Goal: Find specific page/section: Locate item on page

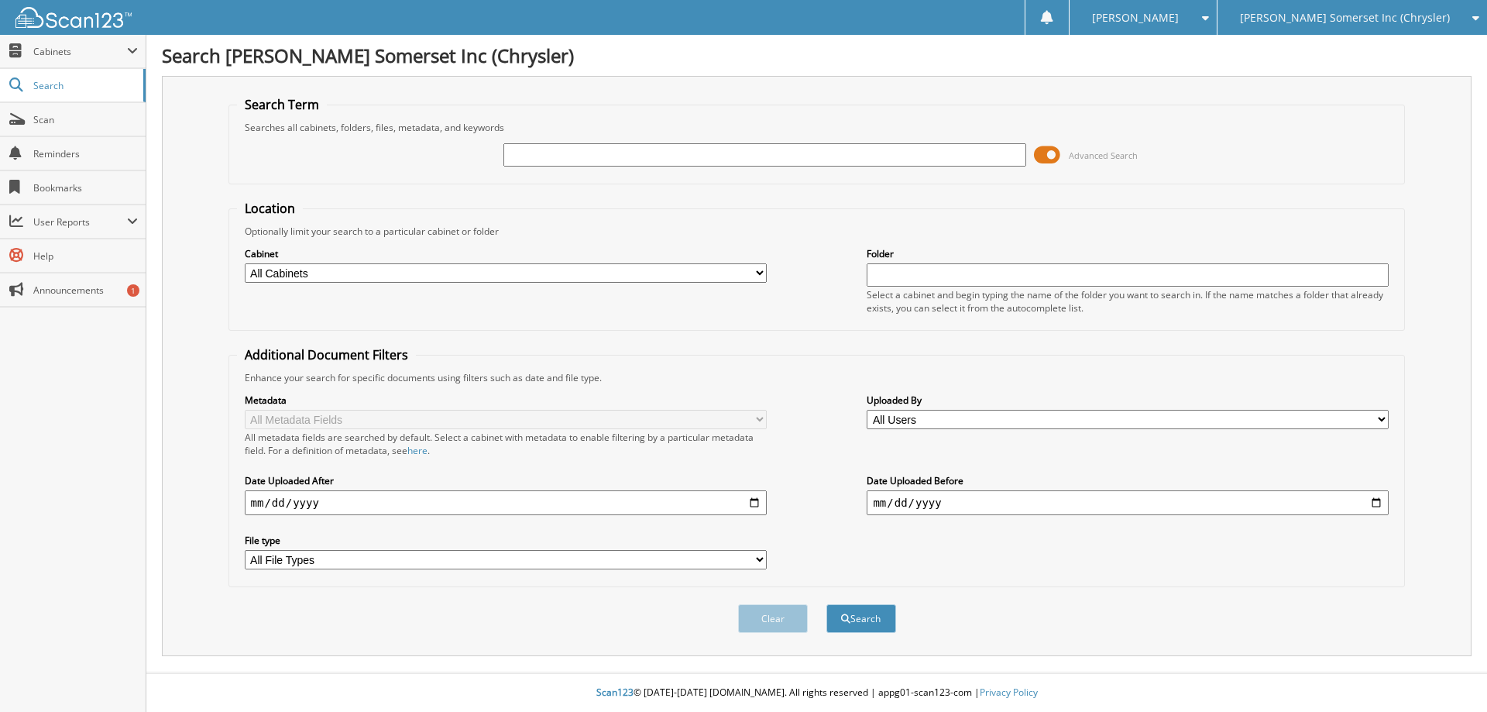
paste input "SG585967"
type input "SG585967"
click at [826, 604] on button "Search" at bounding box center [861, 618] width 70 height 29
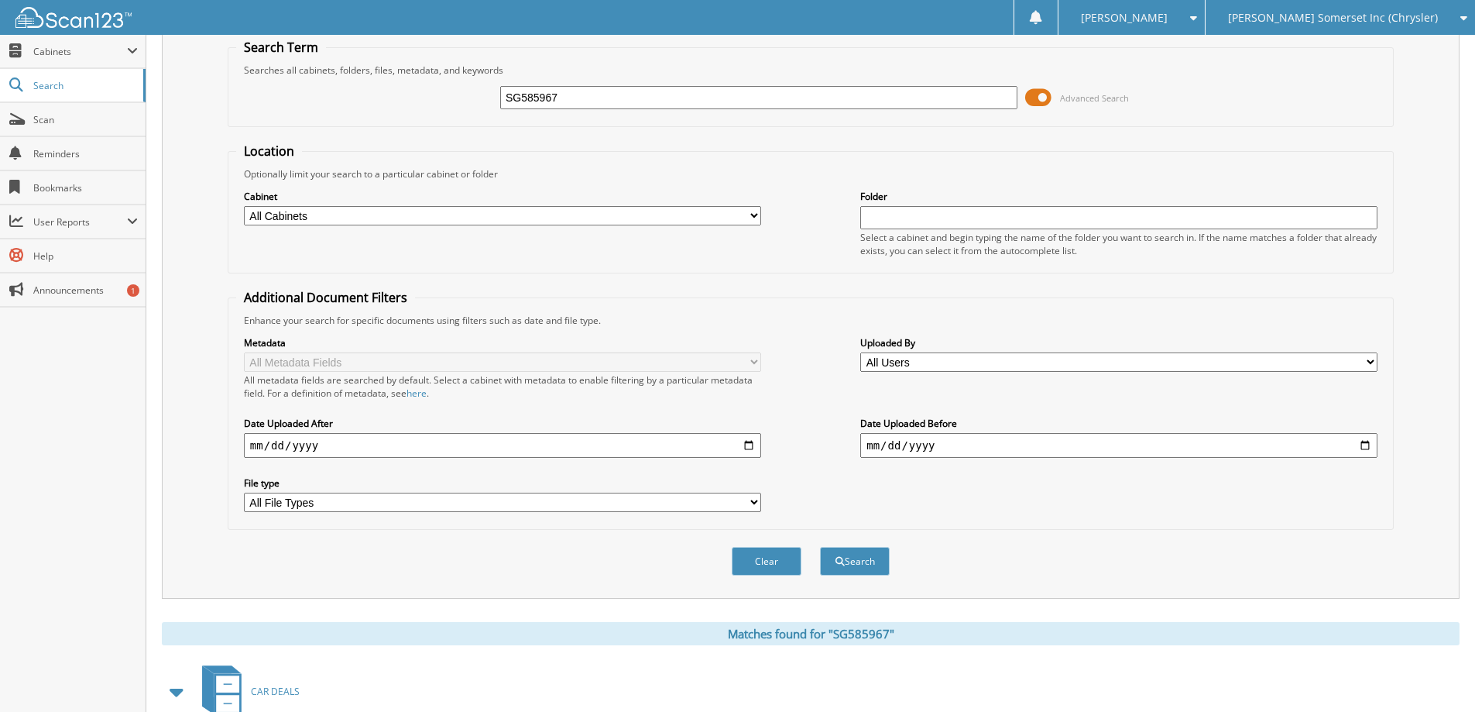
scroll to position [444, 0]
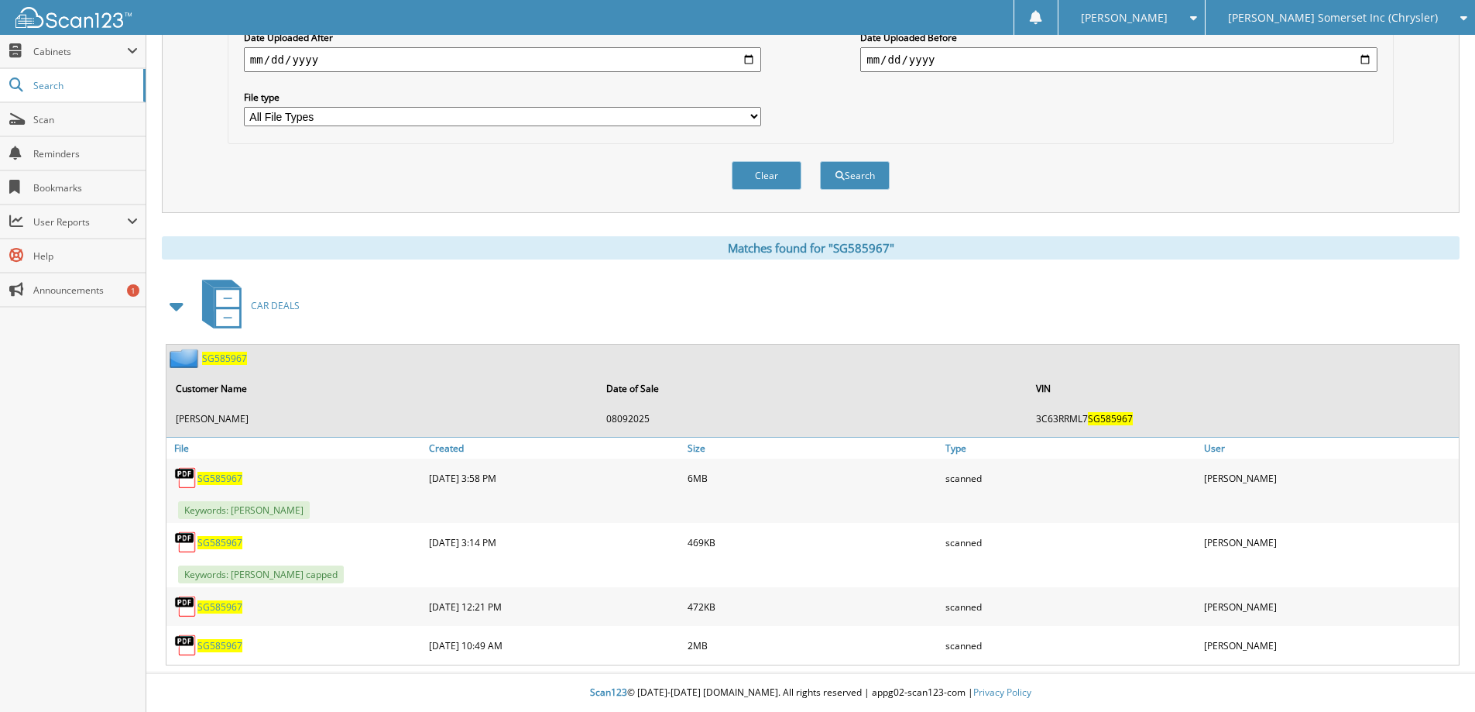
click at [213, 602] on span "SG585967" at bounding box center [219, 606] width 45 height 13
click at [212, 649] on span "SG585967" at bounding box center [219, 645] width 45 height 13
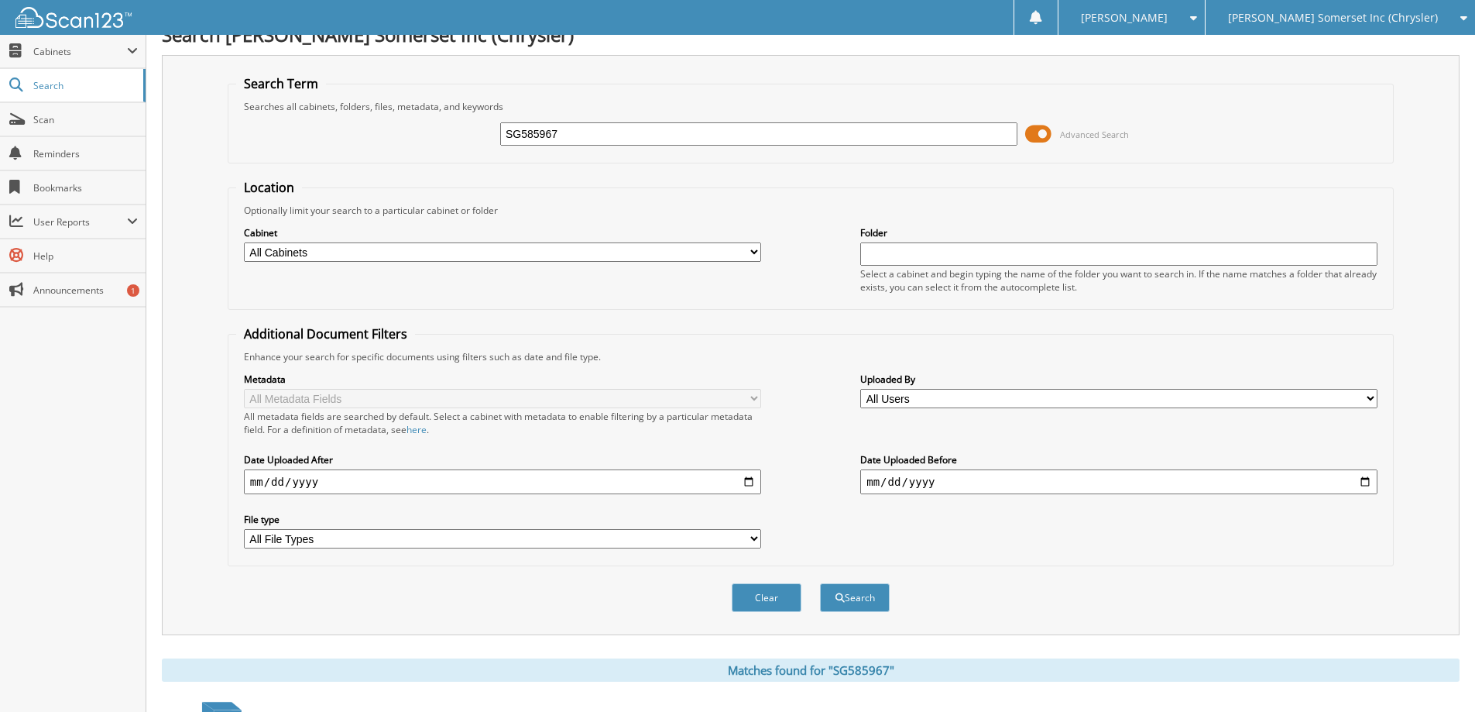
scroll to position [0, 0]
